Goal: Task Accomplishment & Management: Manage account settings

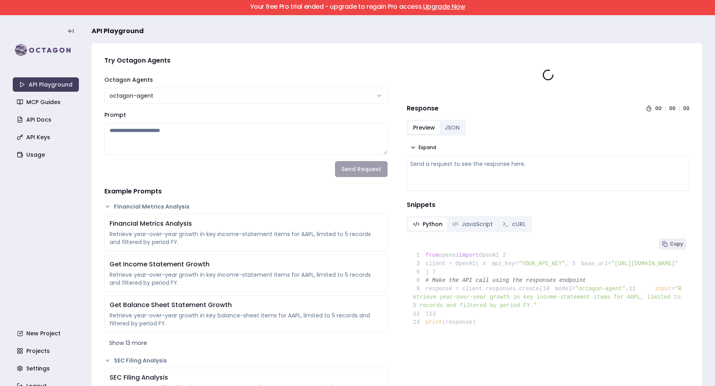
type textarea "**********"
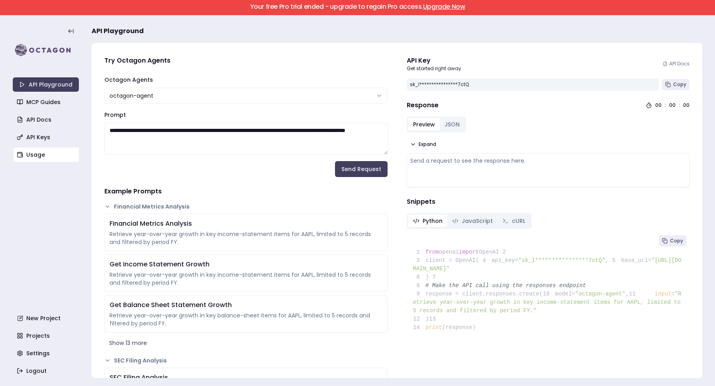
click at [38, 153] on link "Usage" at bounding box center [47, 154] width 66 height 14
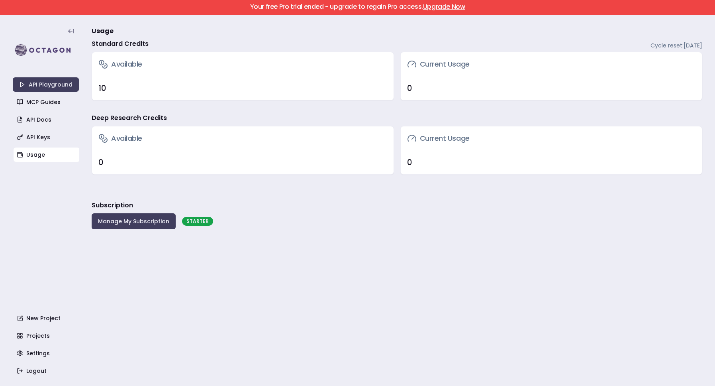
click at [440, 7] on link "Upgrade Now" at bounding box center [444, 6] width 42 height 9
click at [439, 3] on link "Upgrade Now" at bounding box center [444, 6] width 42 height 9
click at [429, 10] on link "Upgrade Now" at bounding box center [444, 6] width 42 height 9
click at [42, 105] on link "MCP Guides" at bounding box center [47, 102] width 66 height 14
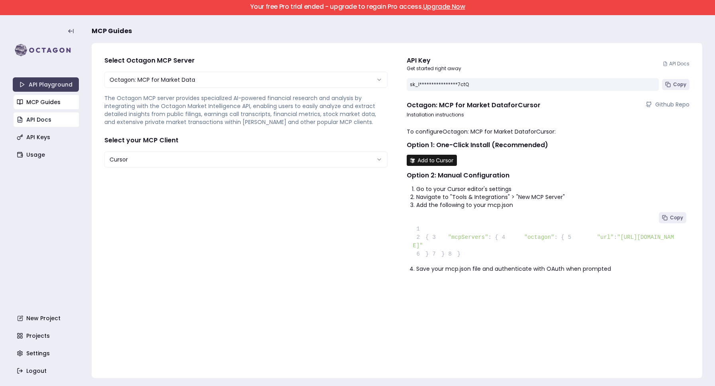
click at [41, 121] on link "API Docs" at bounding box center [47, 119] width 66 height 14
click at [71, 35] on button at bounding box center [71, 31] width 16 height 16
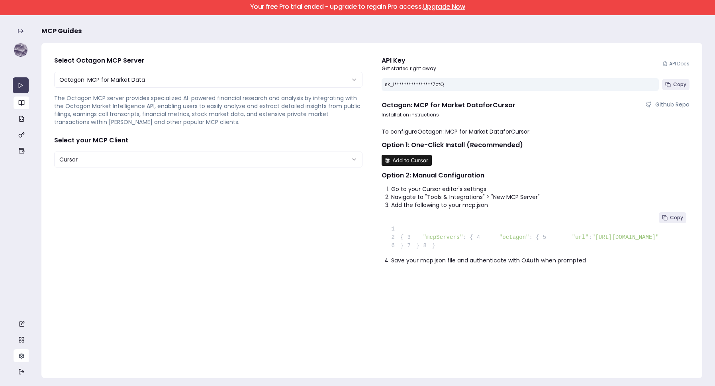
click at [21, 355] on circle "button" at bounding box center [22, 355] width 2 height 2
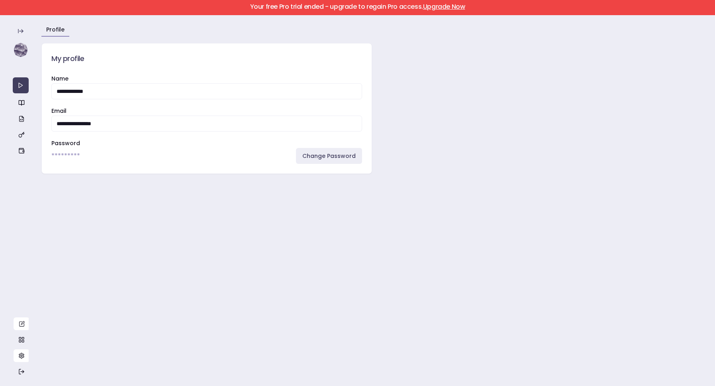
click at [22, 324] on icon "button" at bounding box center [21, 323] width 6 height 6
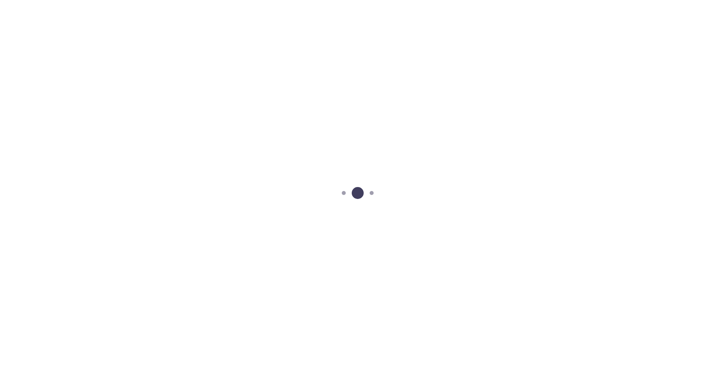
scroll to position [15, 0]
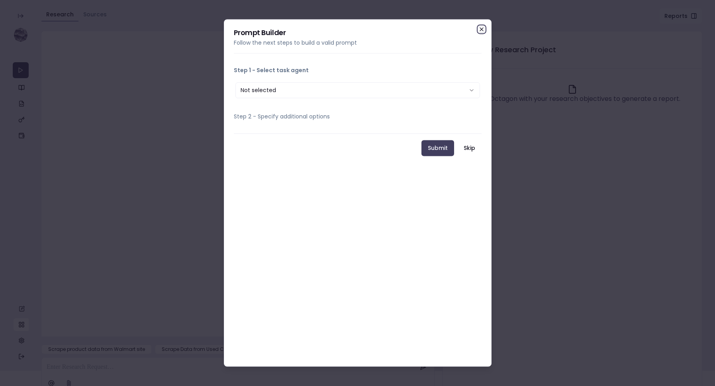
click at [482, 28] on icon "button" at bounding box center [481, 29] width 6 height 6
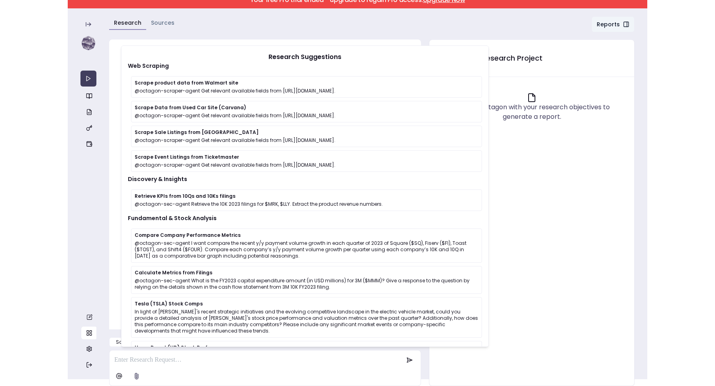
scroll to position [7, 0]
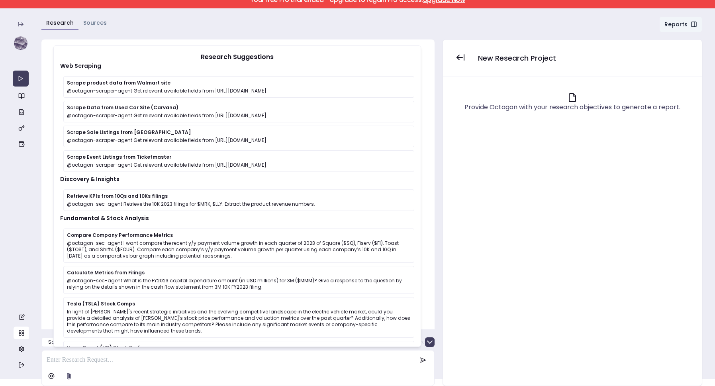
click at [101, 27] on button "Sources" at bounding box center [94, 23] width 33 height 14
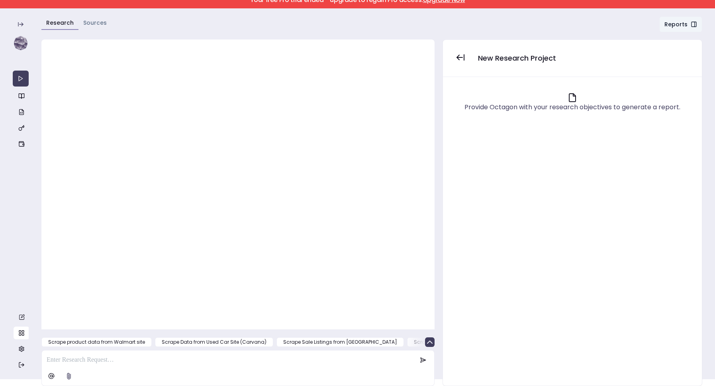
click at [238, 27] on div "Research Sources Reports Chat" at bounding box center [371, 26] width 661 height 20
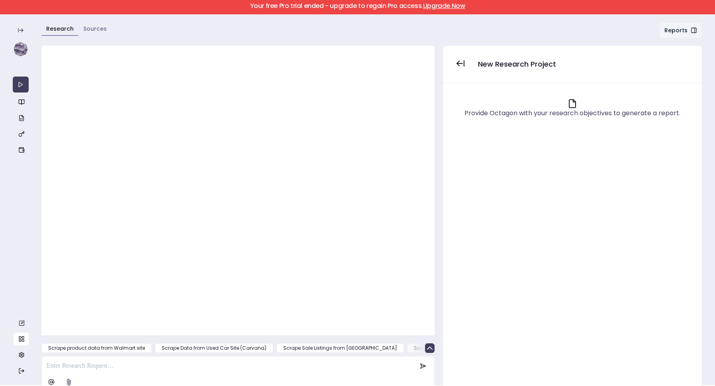
scroll to position [0, 0]
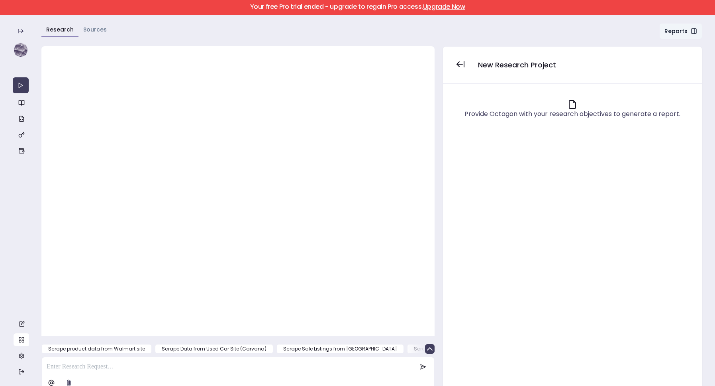
click at [432, 6] on link "Upgrade Now" at bounding box center [444, 6] width 42 height 9
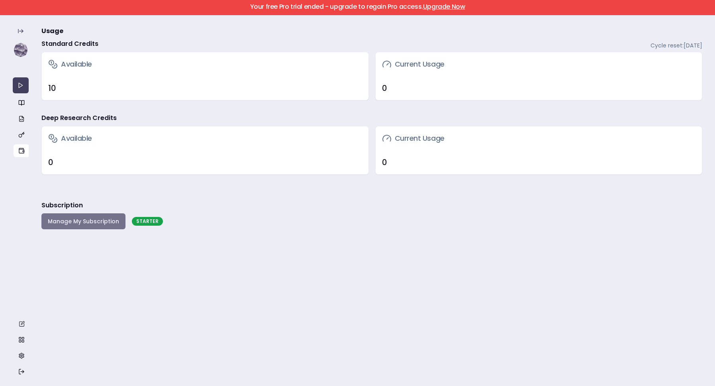
click at [85, 217] on button "Manage My Subscription" at bounding box center [83, 221] width 84 height 16
